Goal: Task Accomplishment & Management: Use online tool/utility

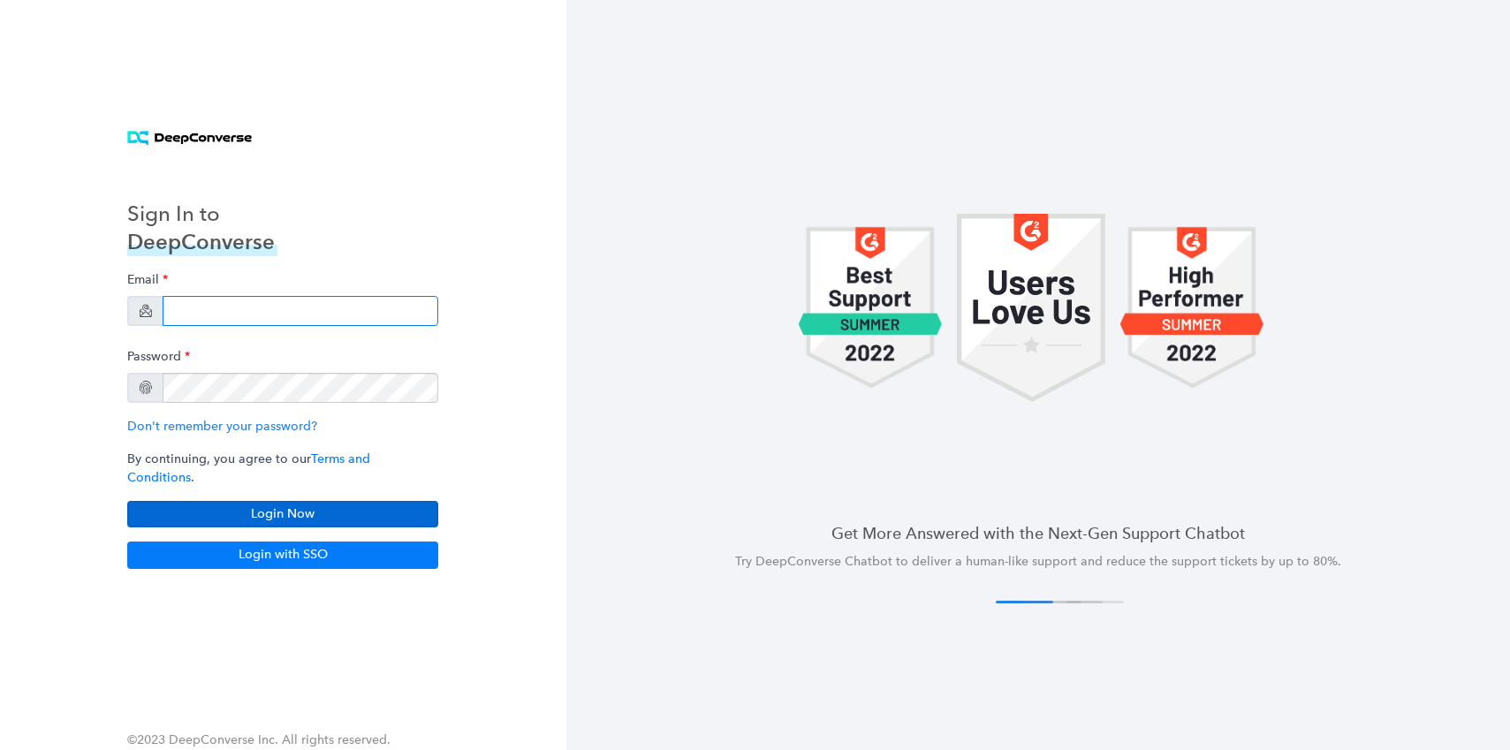
type input "[PERSON_NAME][EMAIL_ADDRESS][PERSON_NAME][DOMAIN_NAME]"
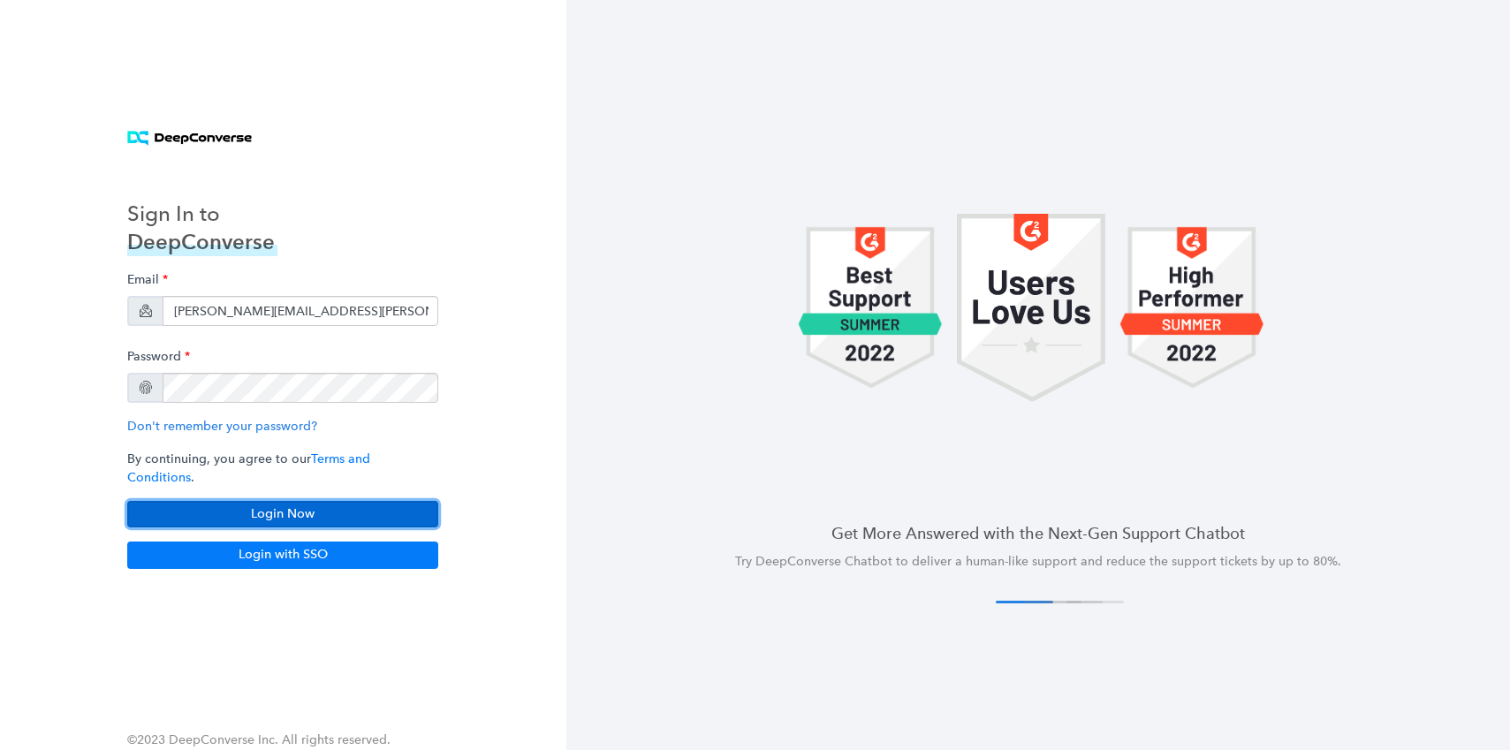
click at [268, 507] on button "Login Now" at bounding box center [282, 514] width 311 height 26
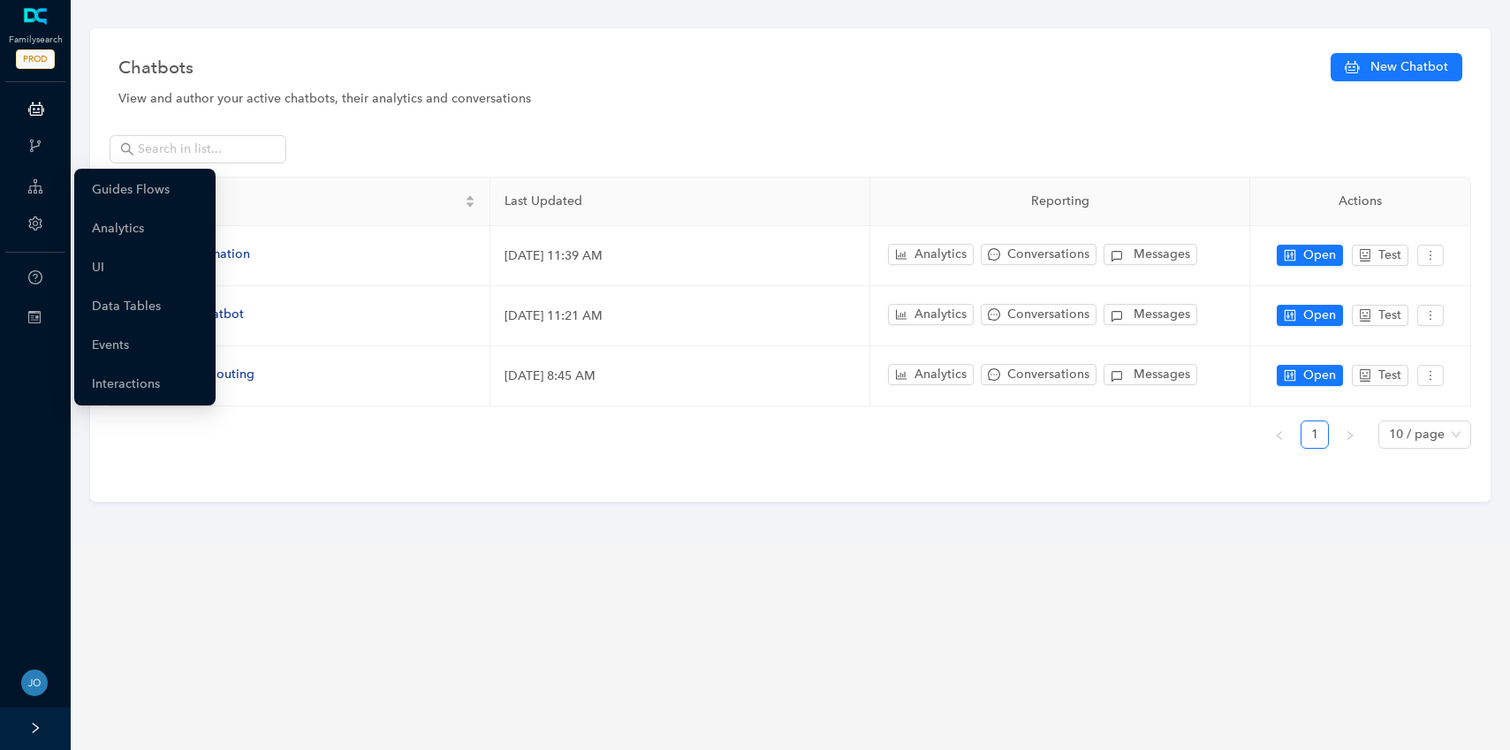
click at [35, 187] on icon at bounding box center [35, 186] width 14 height 35
click at [136, 189] on link "Guides Flows" at bounding box center [131, 189] width 78 height 35
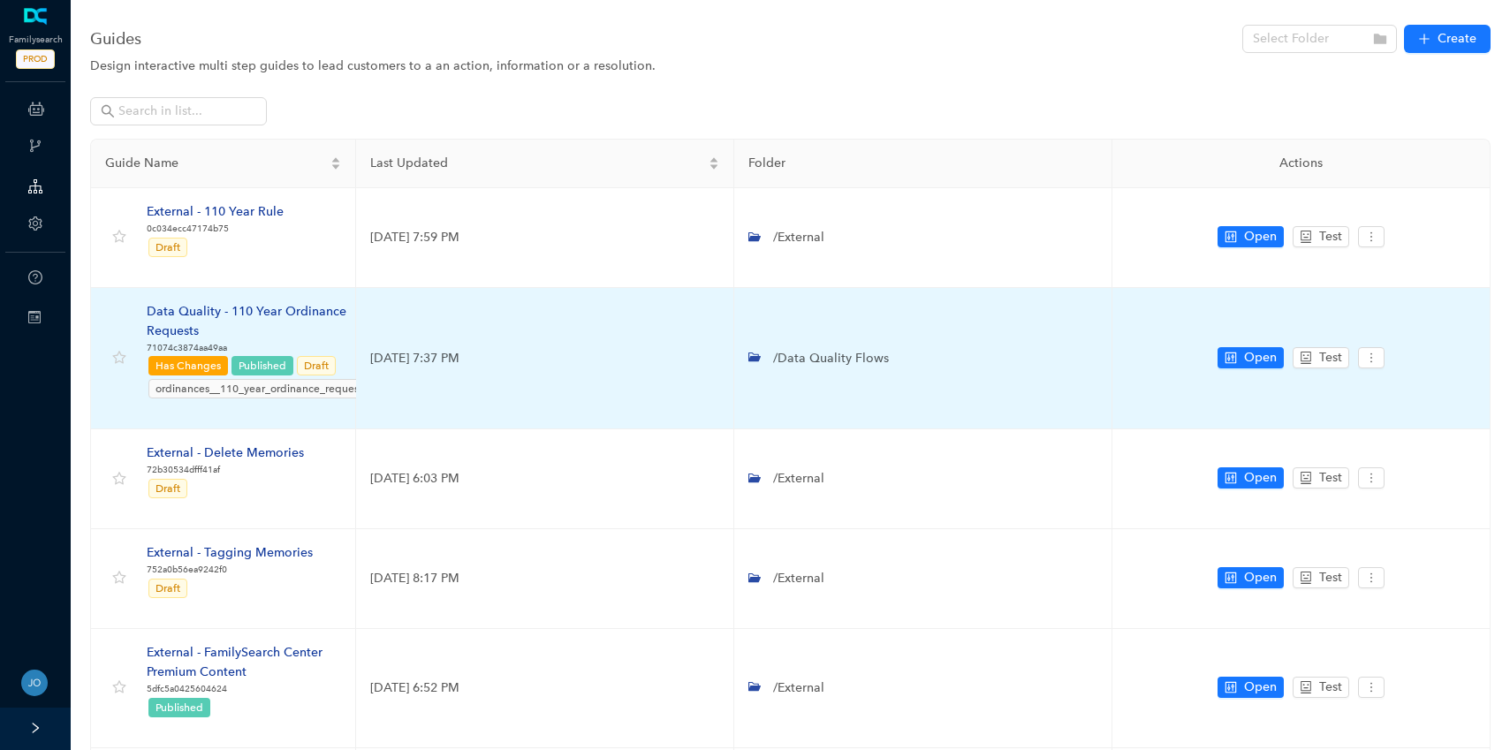
click at [208, 308] on div "Data Quality - 110 Year Ordinance Requests" at bounding box center [259, 321] width 224 height 39
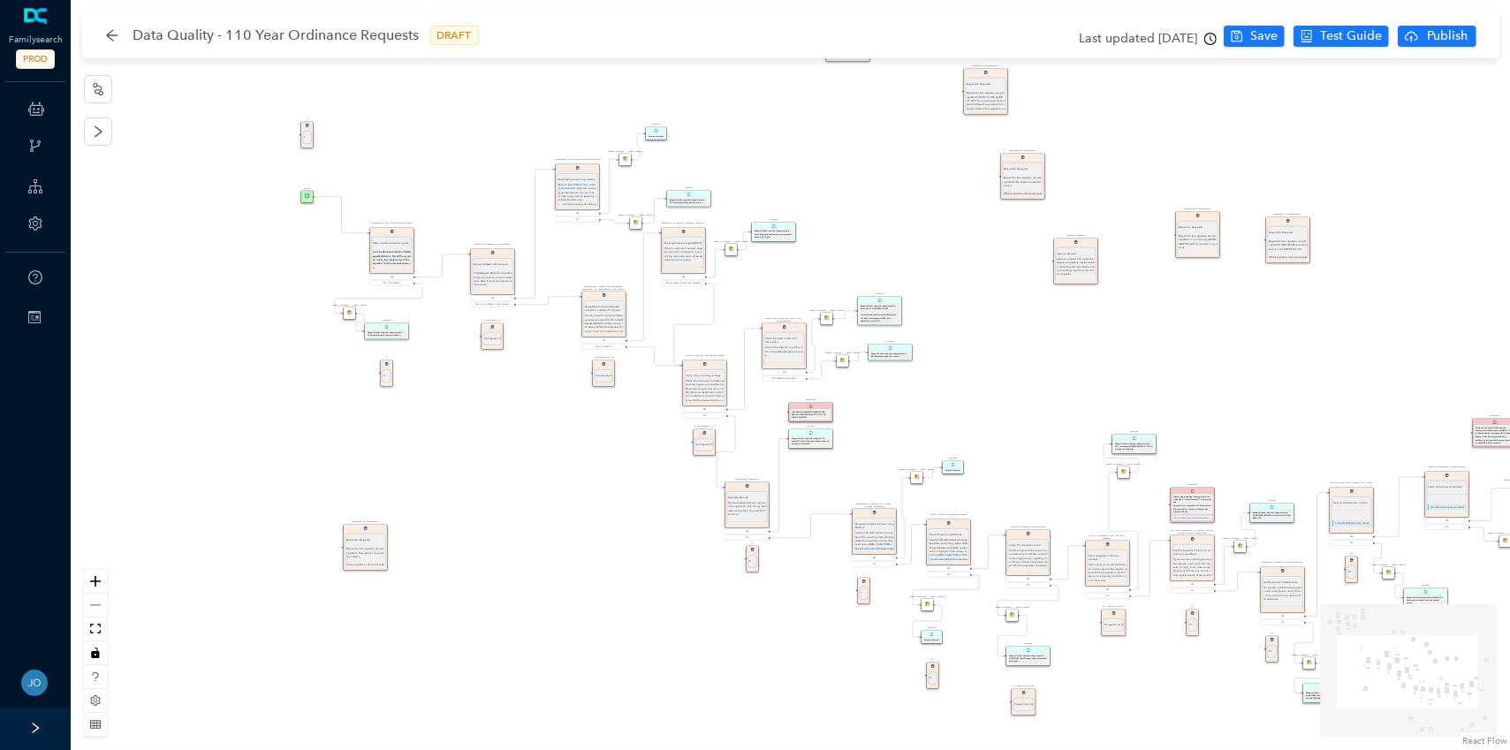
click at [426, 351] on div "Approve Request Approve Request Approve request. The automatic response is adde…" at bounding box center [790, 375] width 1439 height 750
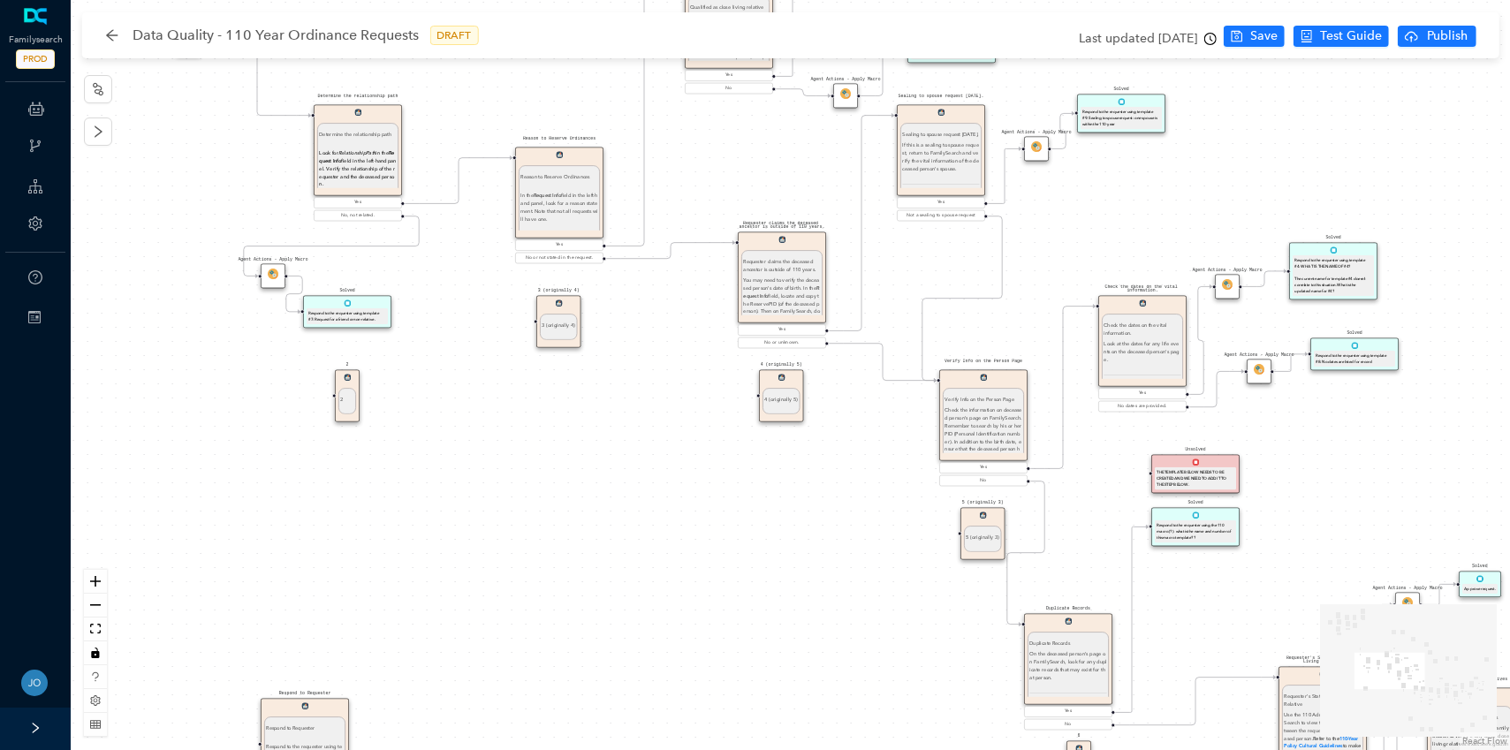
click at [426, 351] on div "Approve Request Approve Request Approve request. The automatic response is adde…" at bounding box center [790, 375] width 1439 height 750
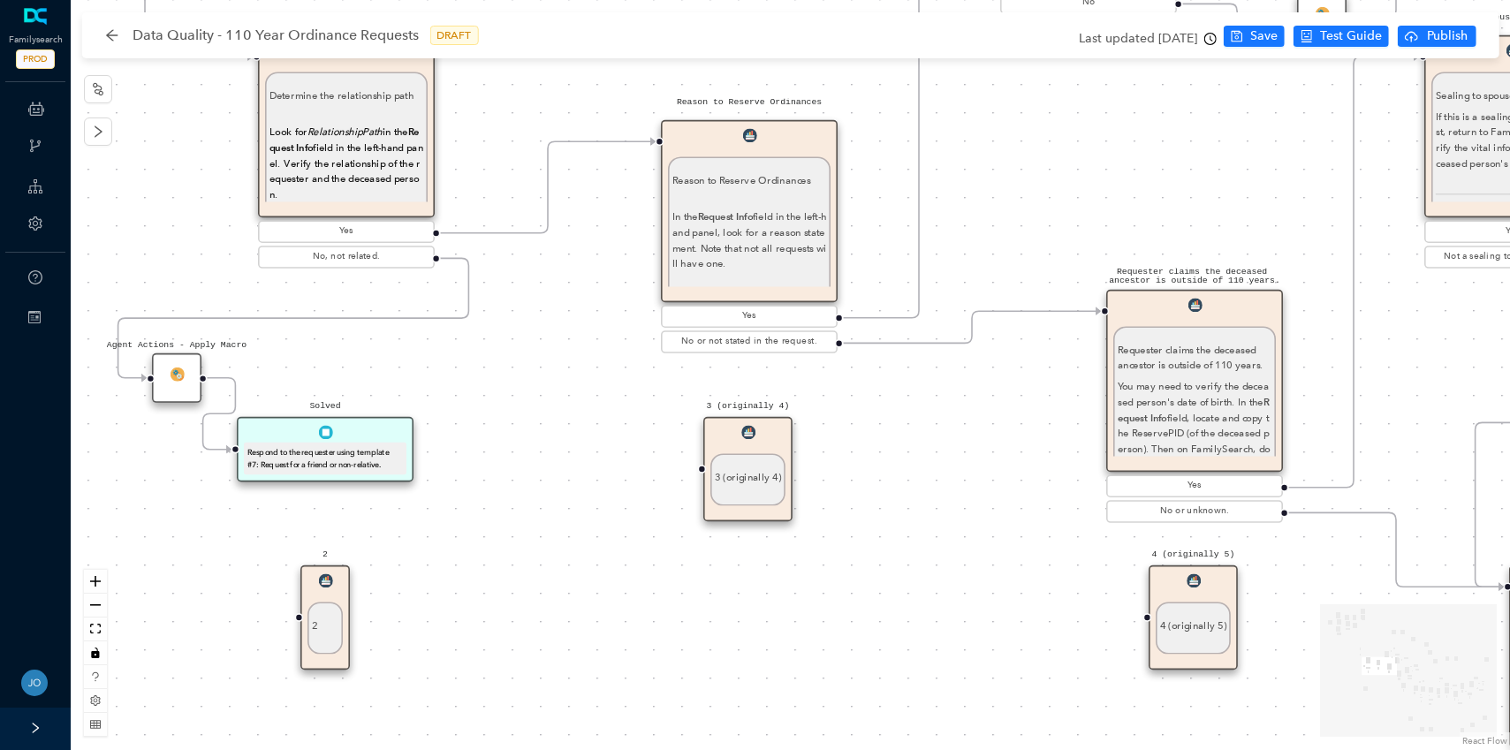
drag, startPoint x: 428, startPoint y: 294, endPoint x: 484, endPoint y: 470, distance: 184.6
click at [484, 470] on div "Approve Request Approve Request Approve request. The automatic response is adde…" at bounding box center [790, 375] width 1439 height 750
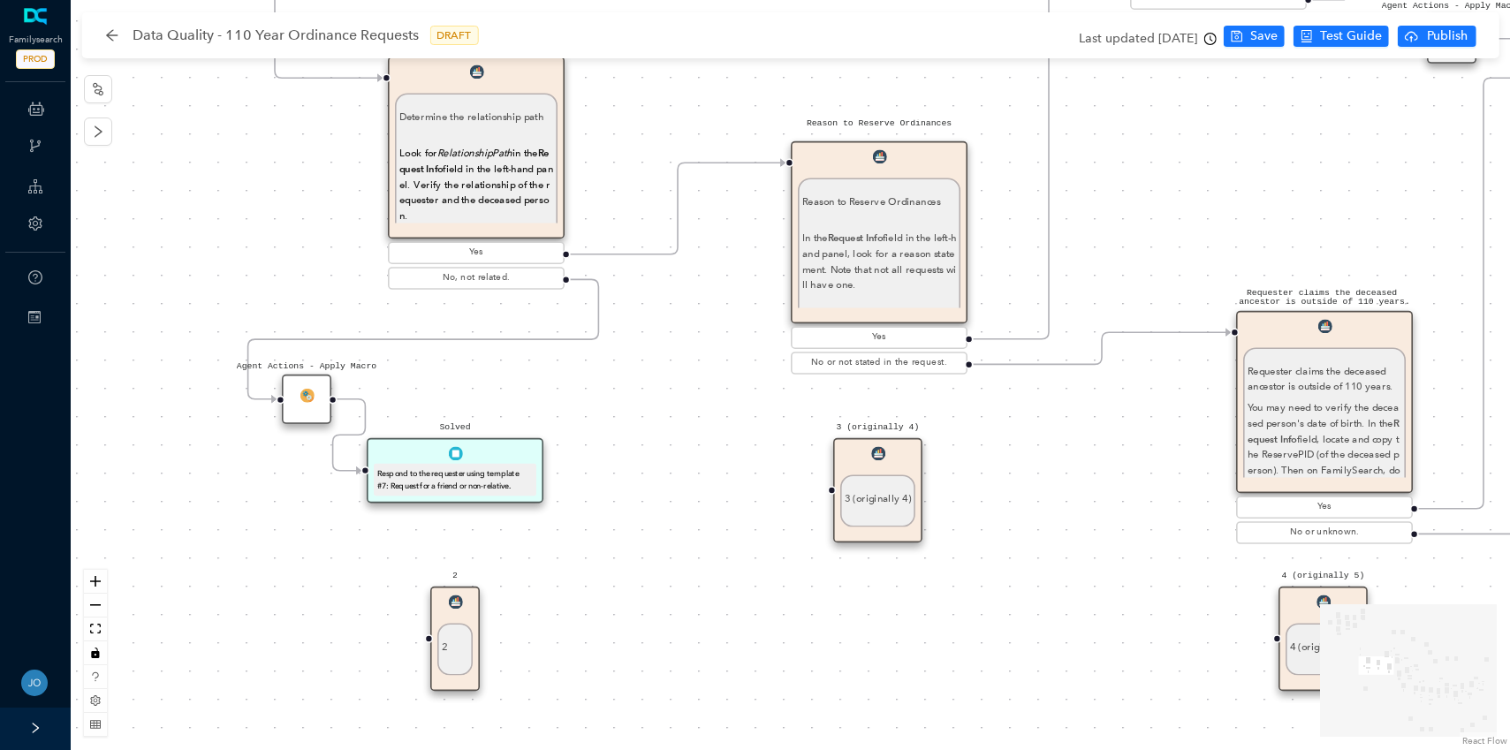
drag, startPoint x: 483, startPoint y: 440, endPoint x: 610, endPoint y: 462, distance: 129.1
click at [611, 462] on div "Approve Request Approve Request Approve request. The automatic response is adde…" at bounding box center [790, 375] width 1439 height 750
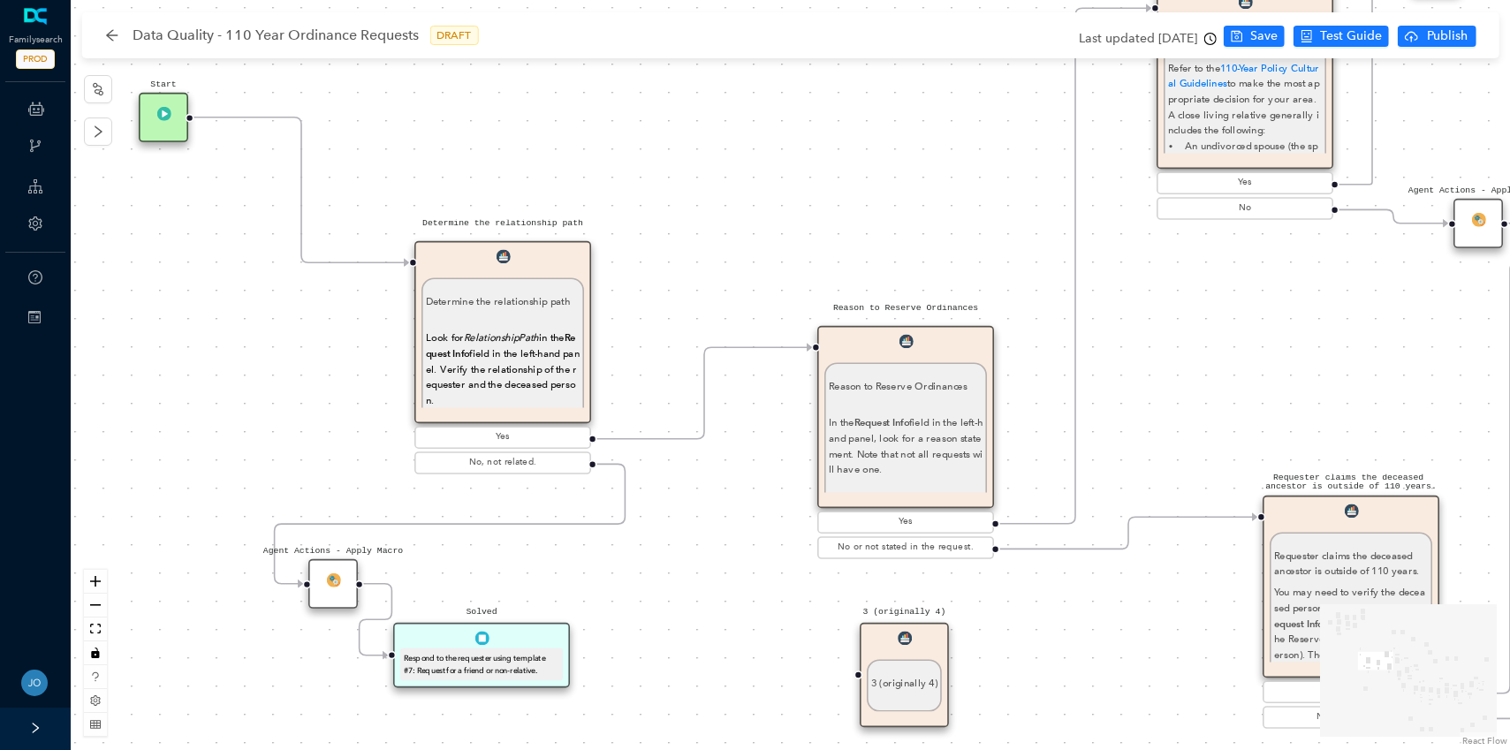
drag, startPoint x: 637, startPoint y: 382, endPoint x: 664, endPoint y: 565, distance: 185.7
click at [664, 565] on div "Approve Request Approve Request Approve request. The automatic response is adde…" at bounding box center [790, 375] width 1439 height 750
